Goal: Task Accomplishment & Management: Complete application form

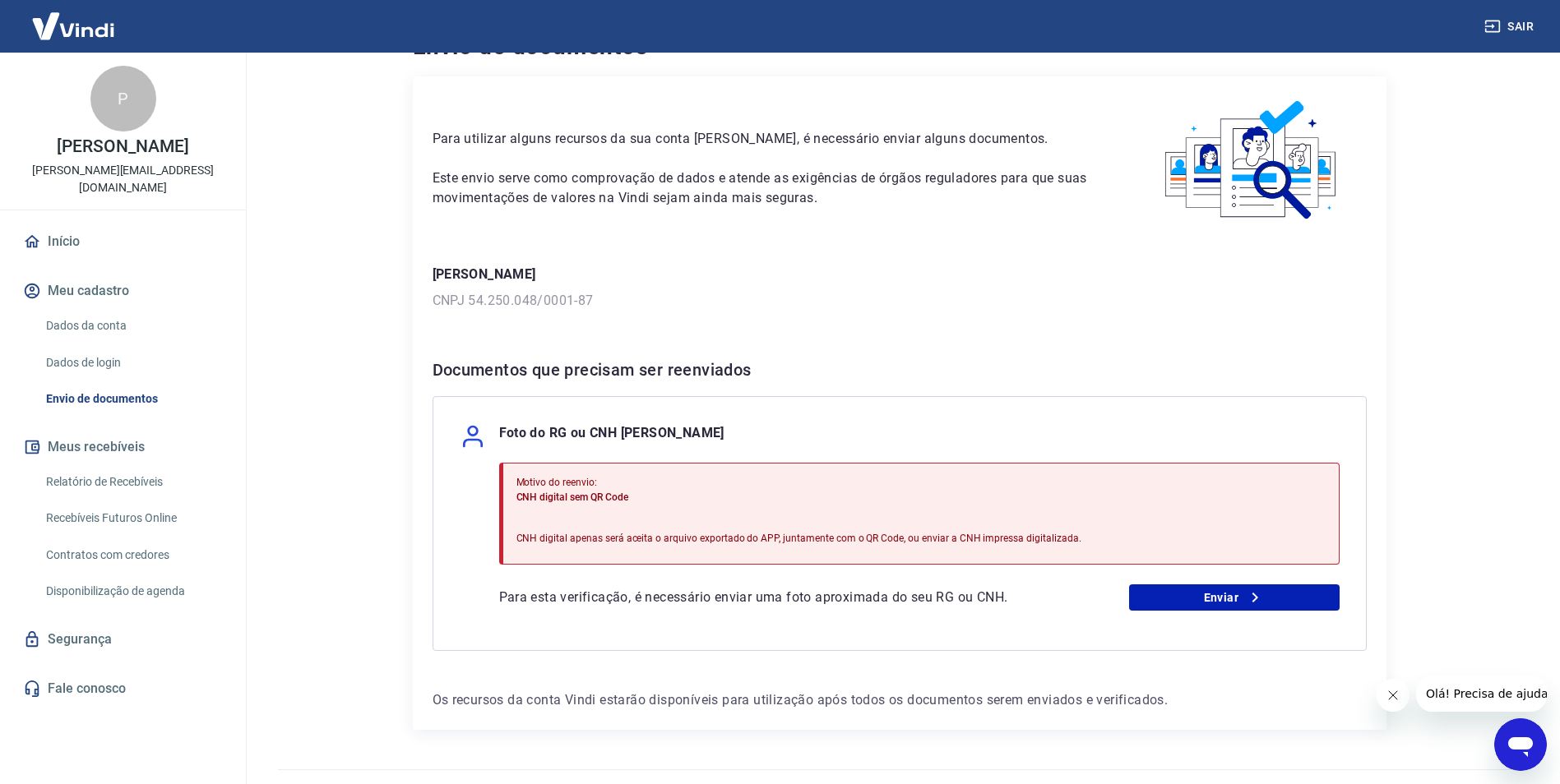
scroll to position [78, 0]
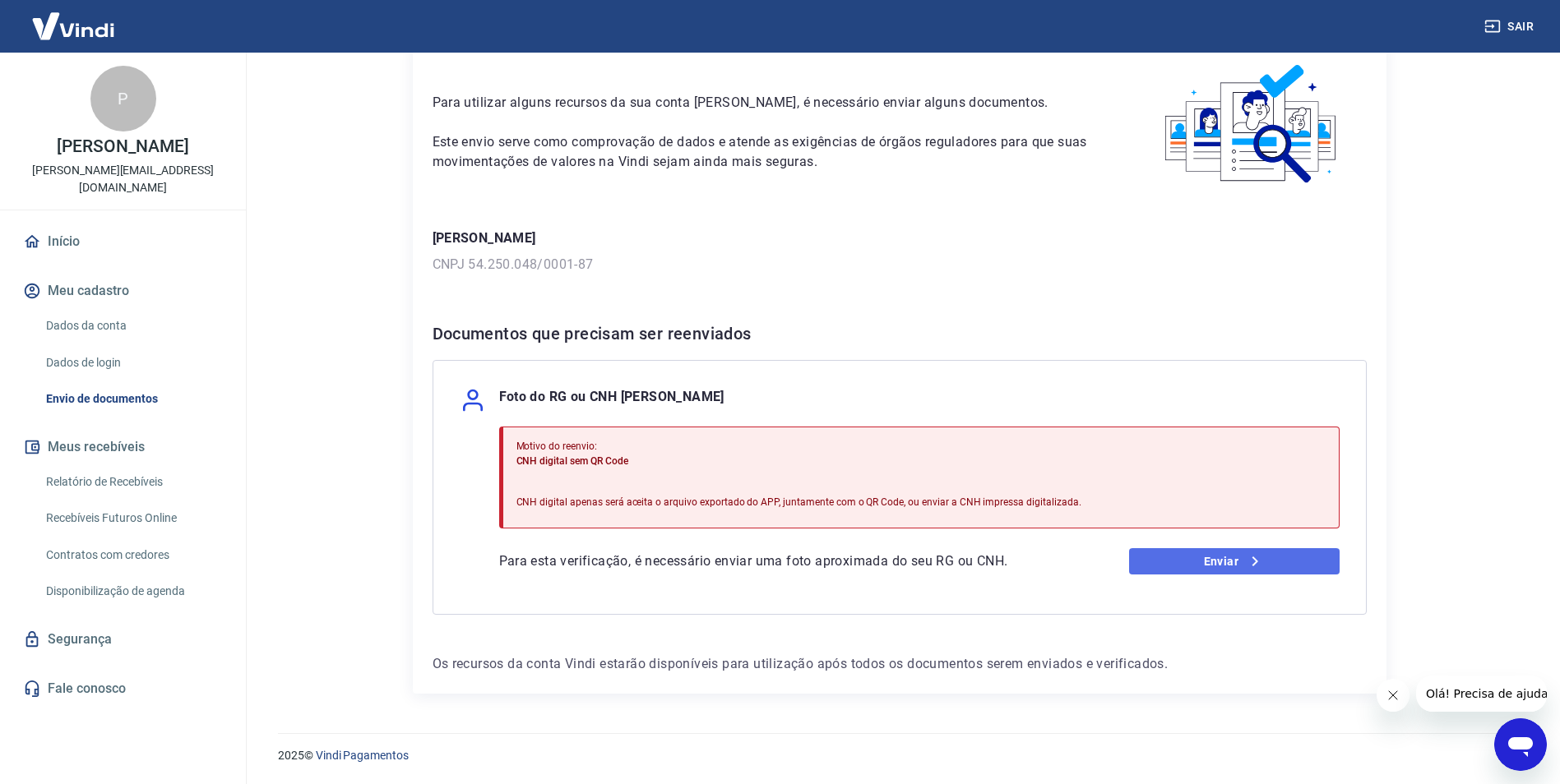
click at [1196, 555] on link "Enviar" at bounding box center [1235, 561] width 211 height 26
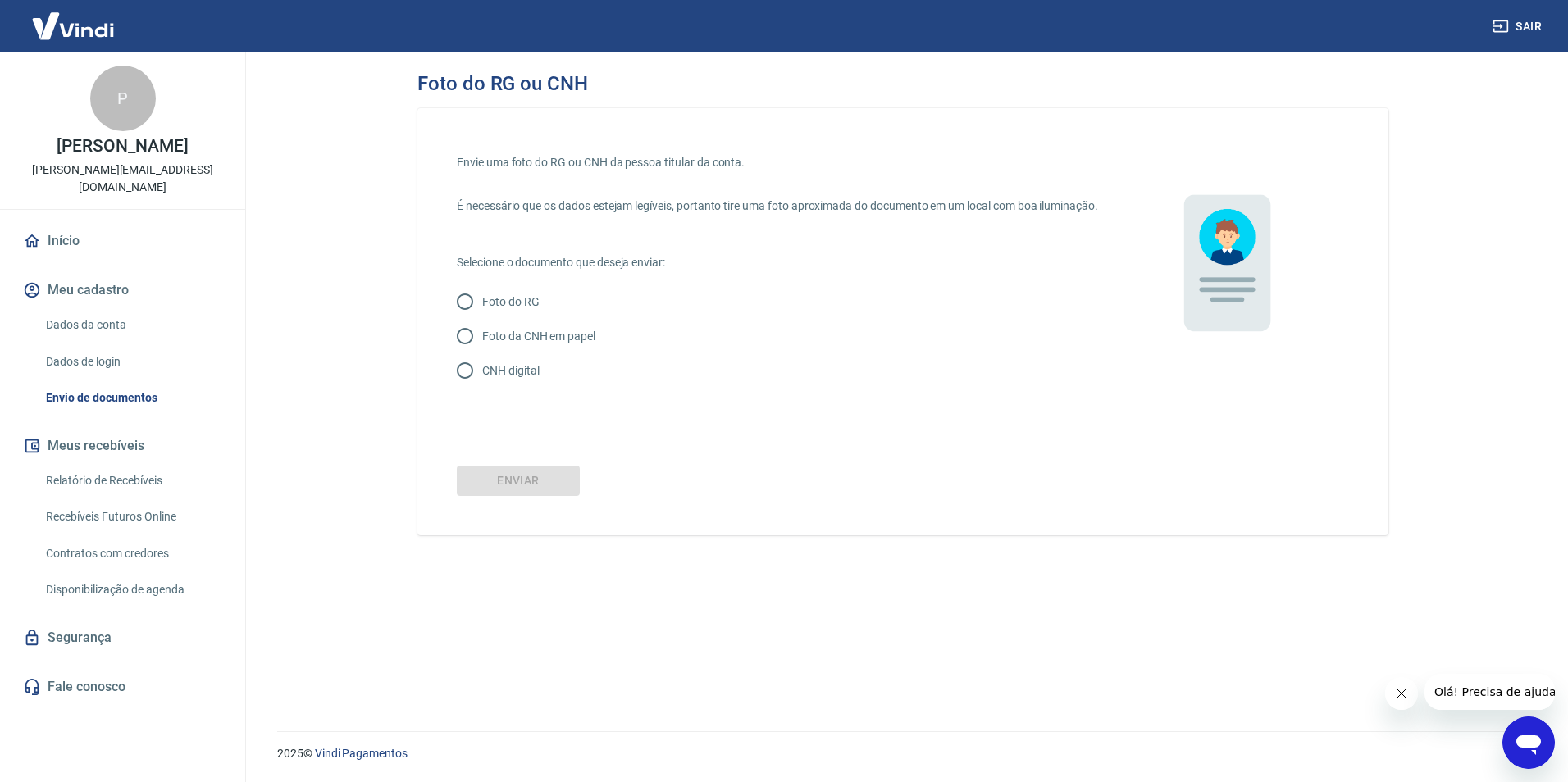
click at [520, 345] on p "Foto da CNH em papel" at bounding box center [538, 337] width 113 height 17
click at [482, 353] on input "Foto da CNH em papel" at bounding box center [464, 336] width 35 height 35
radio input "true"
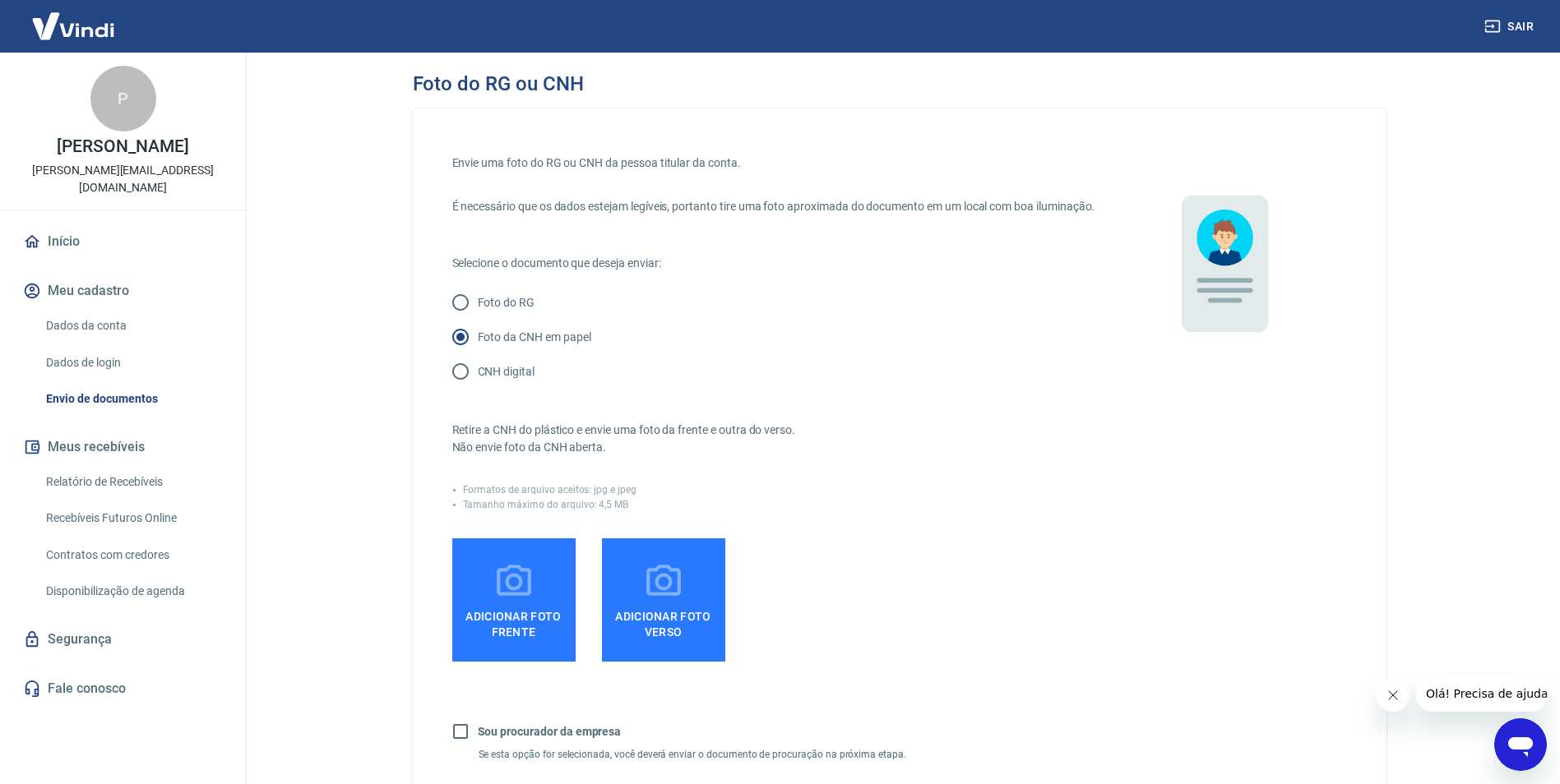
click at [484, 381] on p "CNH digital" at bounding box center [506, 372] width 56 height 17
click at [478, 389] on input "CNH digital" at bounding box center [460, 371] width 35 height 35
radio input "true"
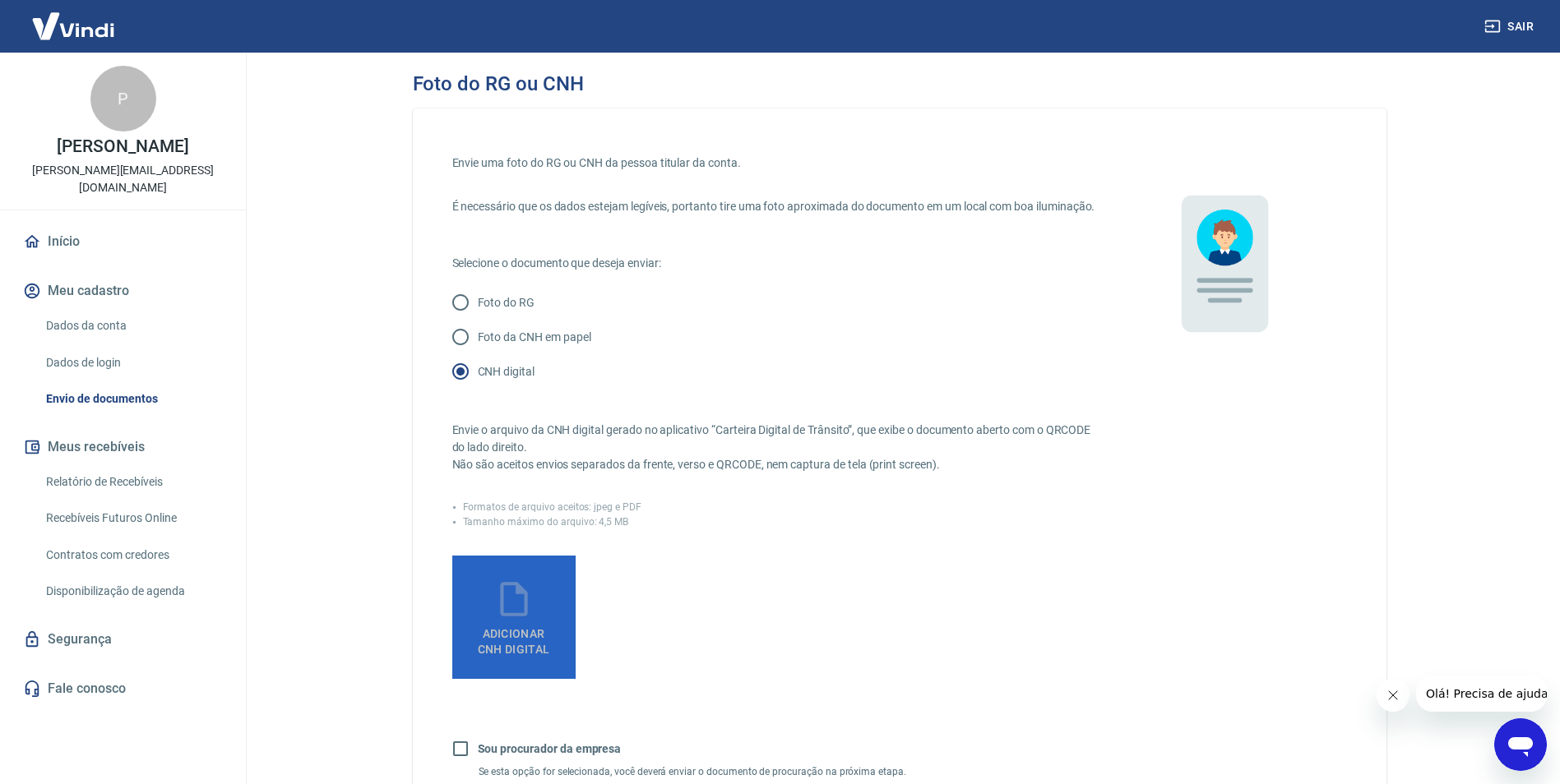
click at [526, 643] on span "Adicionar CNH Digital" at bounding box center [513, 637] width 86 height 37
click at [0, 0] on input "Adicionar CNH Digital" at bounding box center [0, 0] width 0 height 0
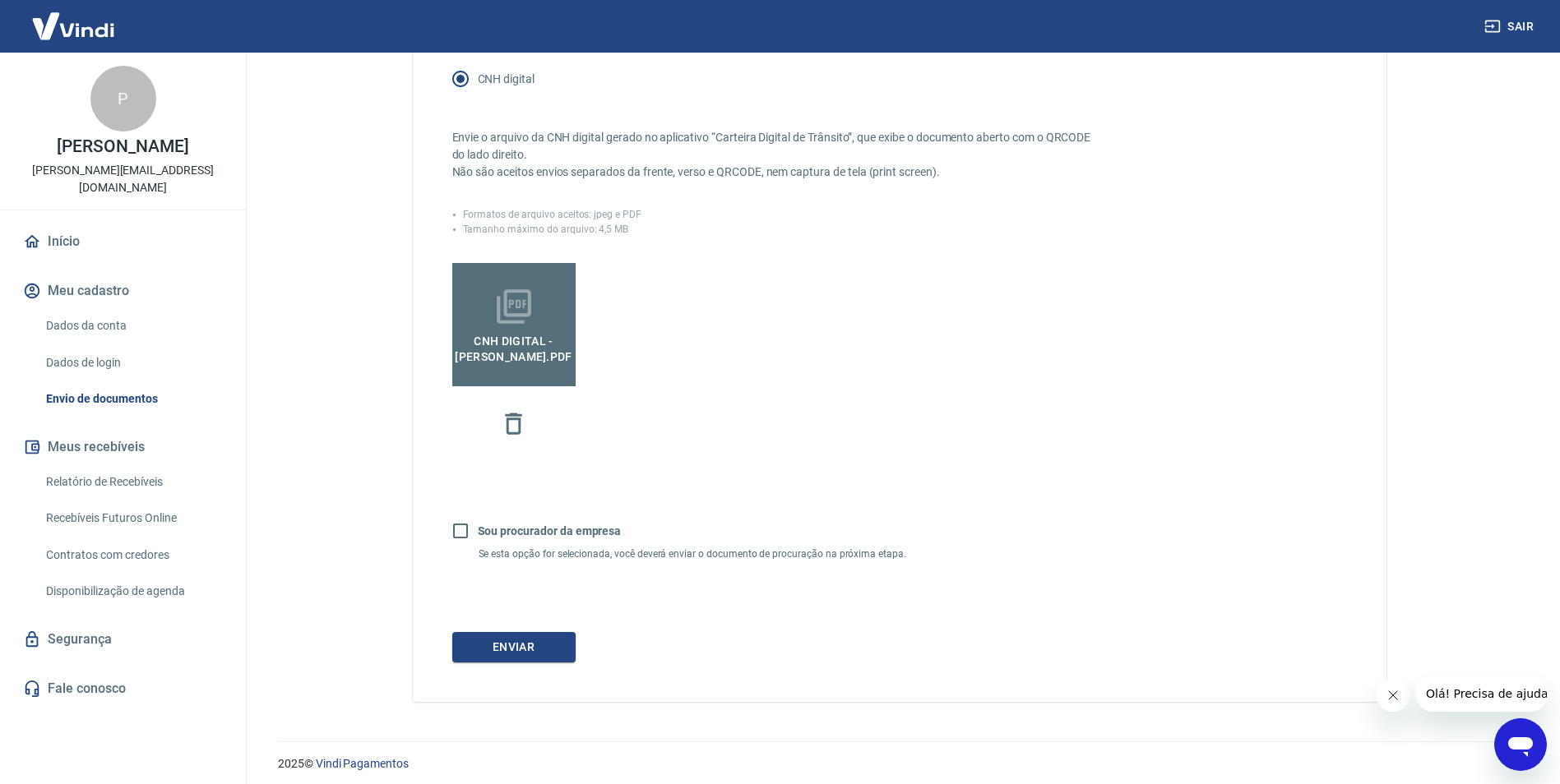
scroll to position [318, 0]
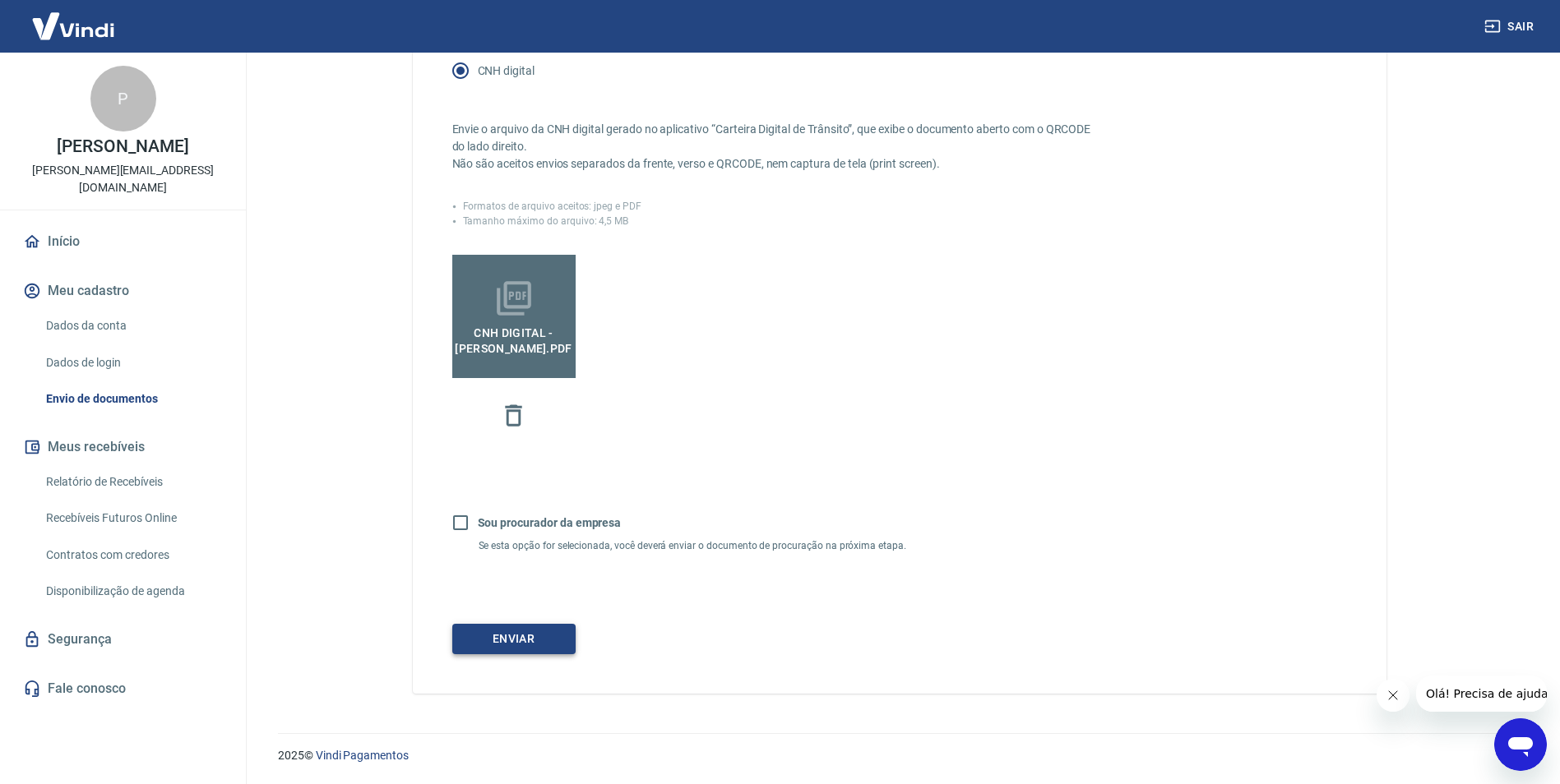
click at [512, 643] on button "Enviar" at bounding box center [513, 639] width 123 height 30
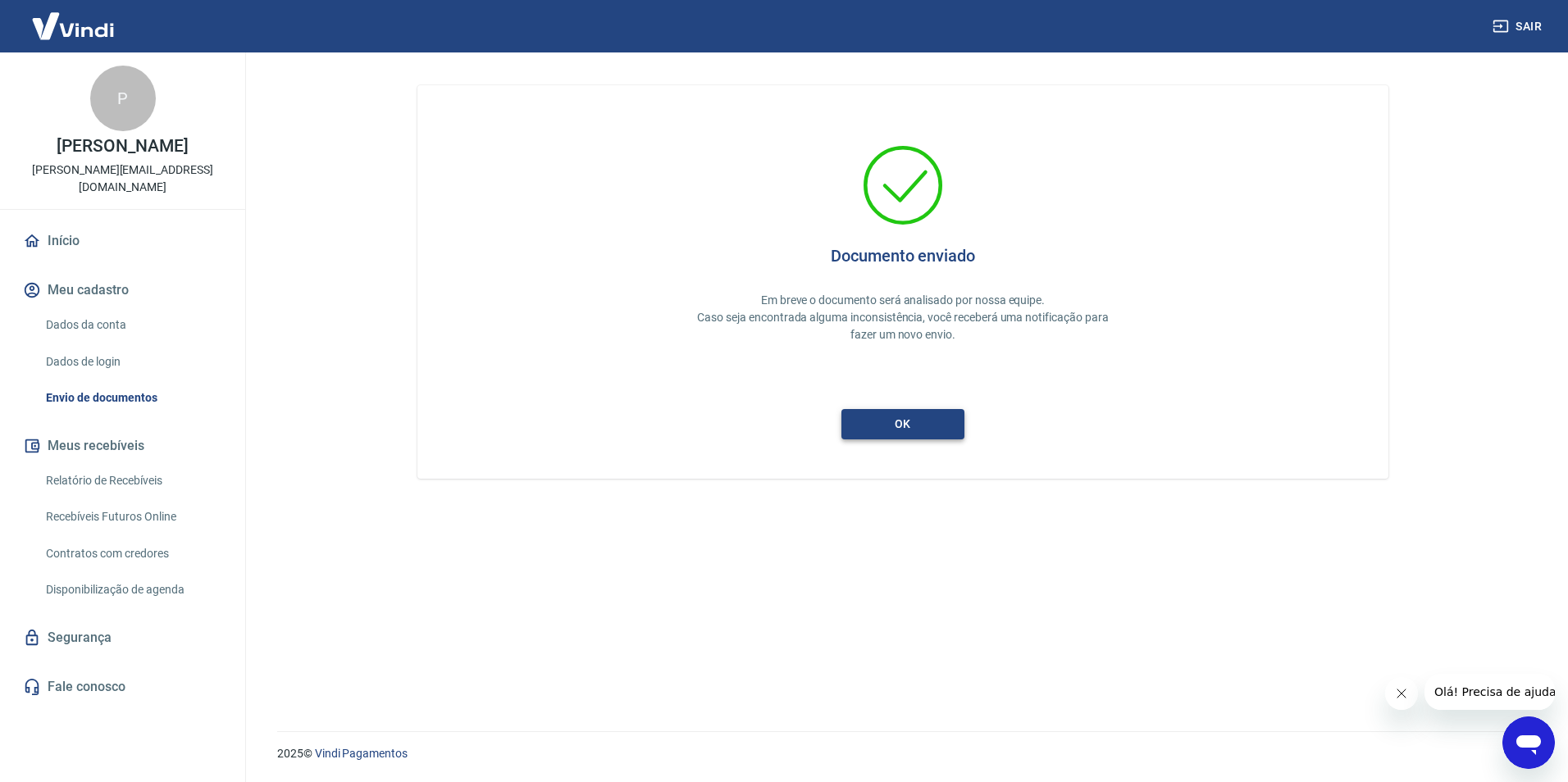
click at [904, 429] on button "ok" at bounding box center [902, 424] width 123 height 30
